Goal: Information Seeking & Learning: Learn about a topic

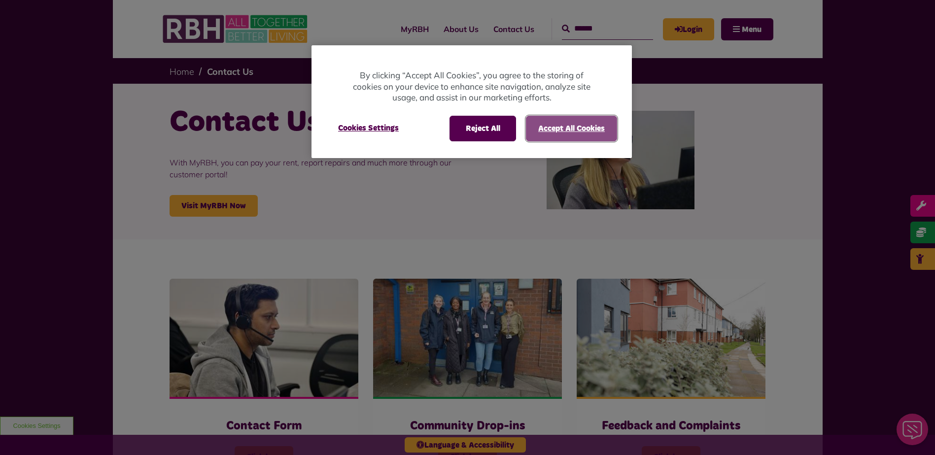
click at [563, 140] on button "Accept All Cookies" at bounding box center [571, 129] width 91 height 26
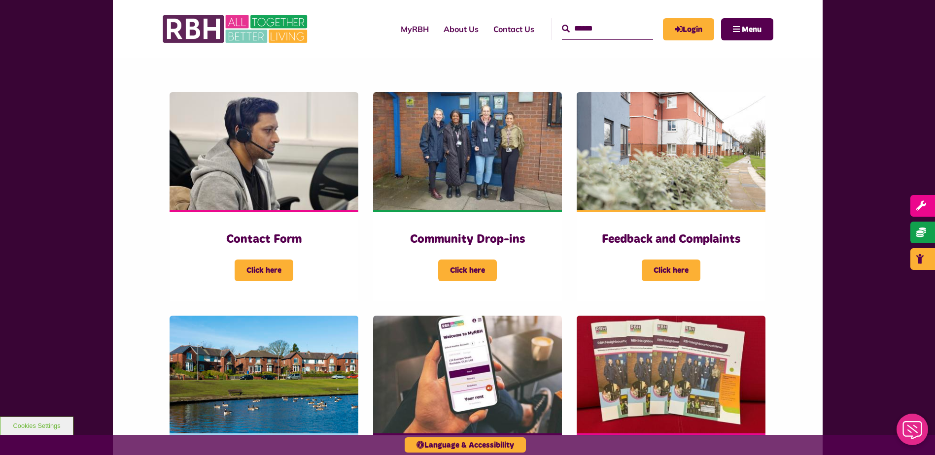
scroll to position [197, 0]
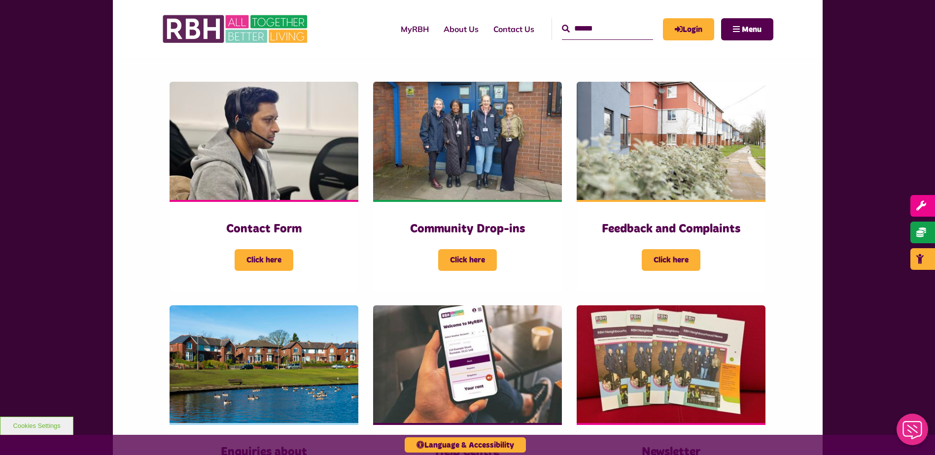
click at [583, 32] on input "Search" at bounding box center [607, 28] width 91 height 21
type input "**********"
click at [562, 23] on button "Search" at bounding box center [566, 29] width 8 height 12
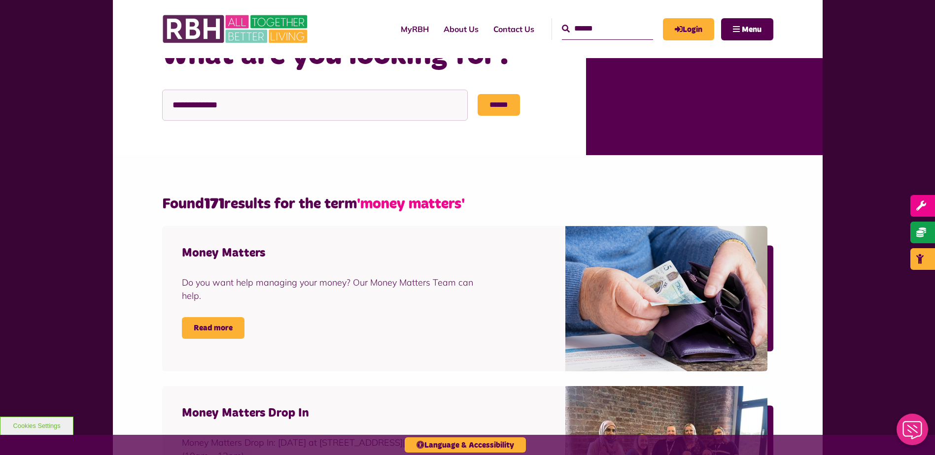
scroll to position [99, 0]
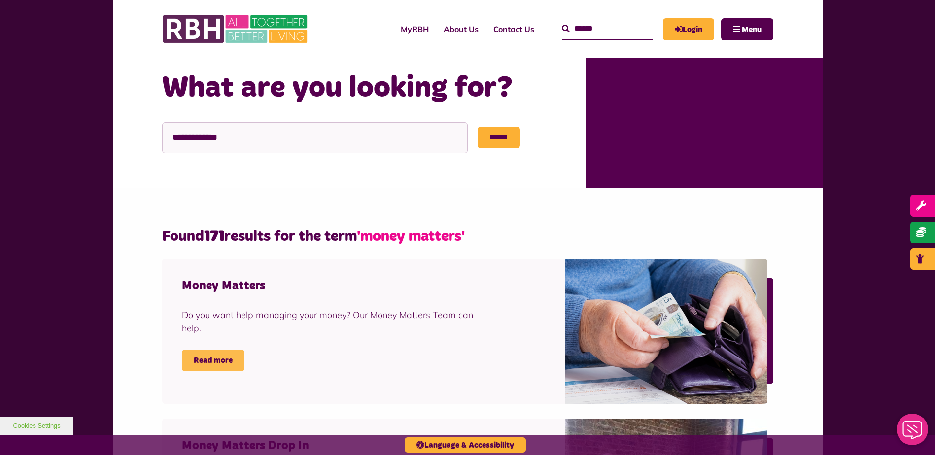
click at [241, 362] on link "Read more" at bounding box center [213, 361] width 63 height 22
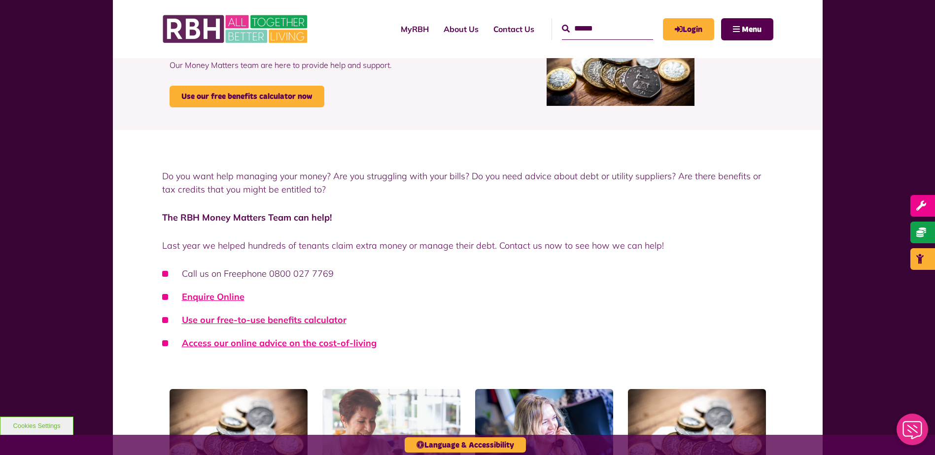
scroll to position [99, 0]
